Goal: Transaction & Acquisition: Download file/media

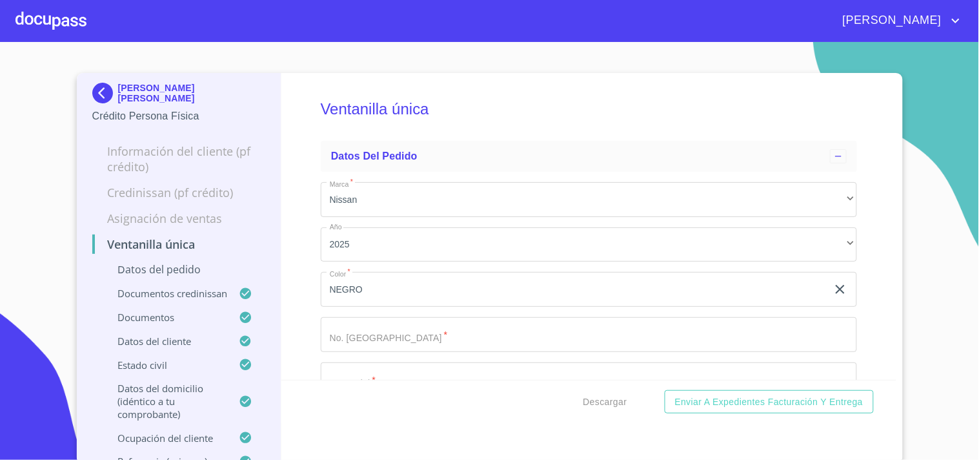
scroll to position [3861, 0]
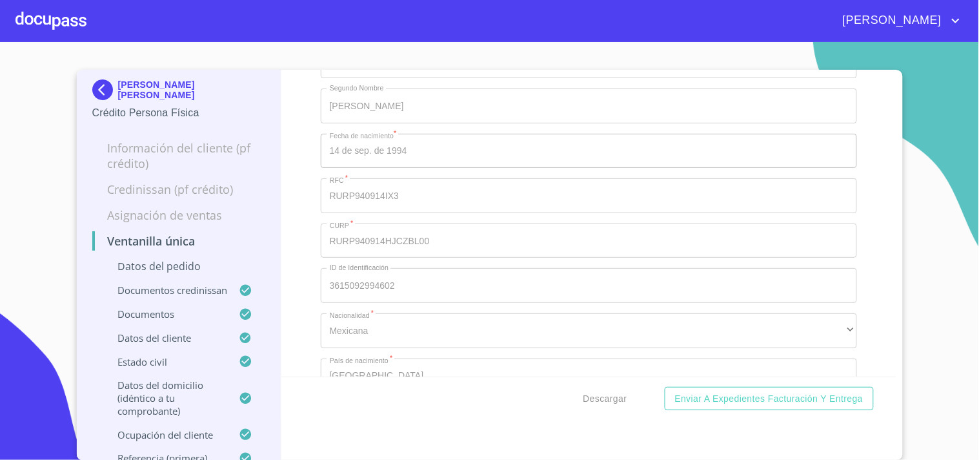
click at [76, 21] on div at bounding box center [50, 20] width 71 height 41
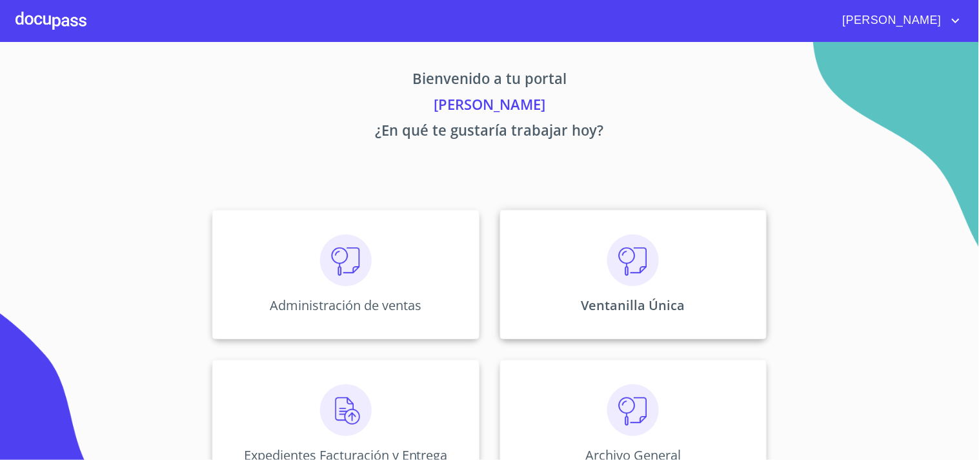
click at [650, 262] on img at bounding box center [634, 260] width 52 height 52
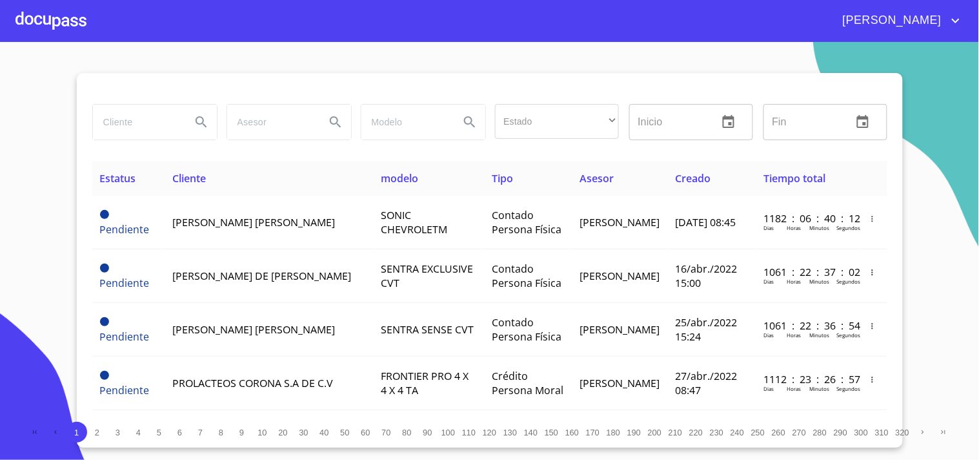
click at [103, 110] on input "search" at bounding box center [137, 122] width 88 height 35
type input "[PERSON_NAME] [PERSON_NAME]"
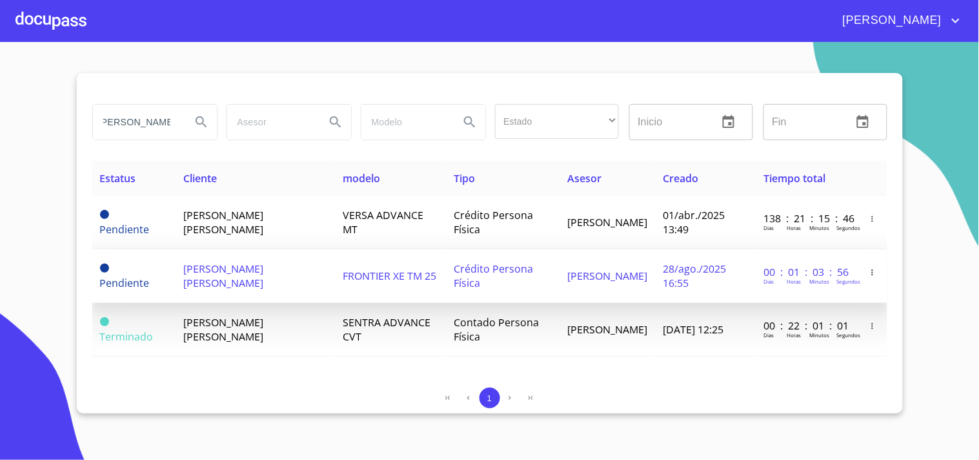
click at [222, 284] on span "[PERSON_NAME] [PERSON_NAME]" at bounding box center [223, 275] width 80 height 28
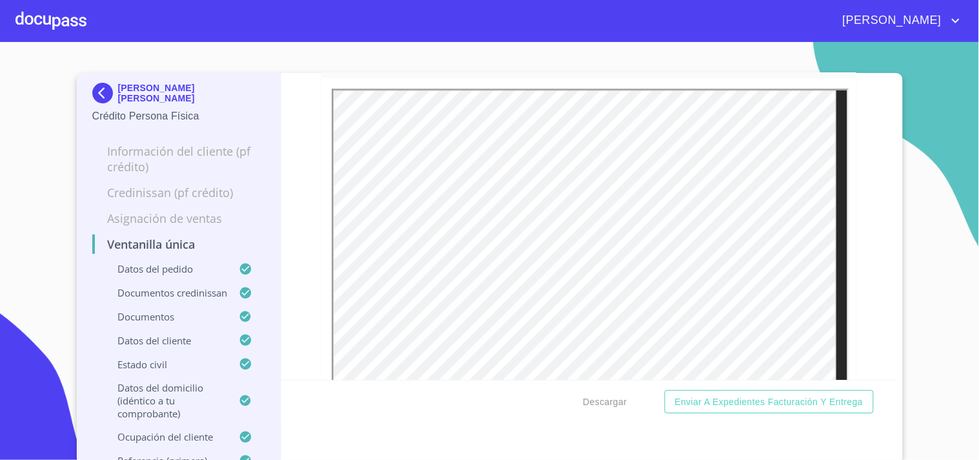
scroll to position [4734, 0]
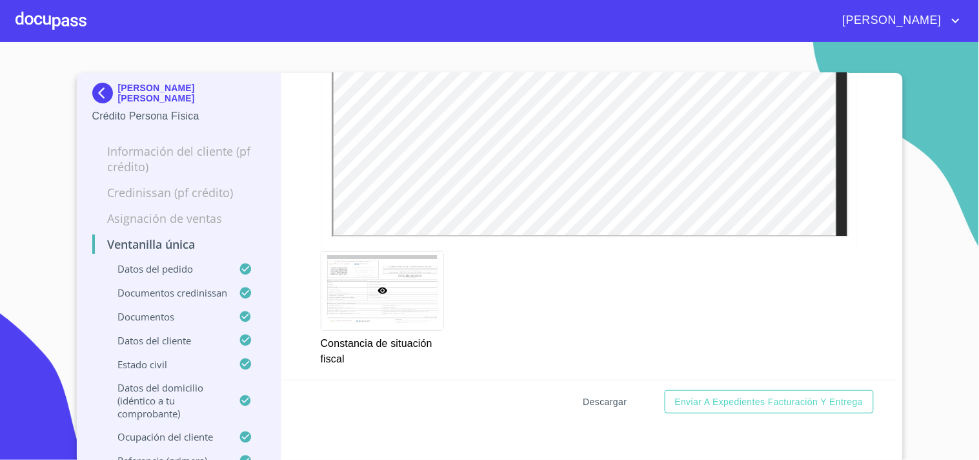
click at [597, 399] on span "Descargar" at bounding box center [606, 402] width 44 height 16
